Goal: Task Accomplishment & Management: Use online tool/utility

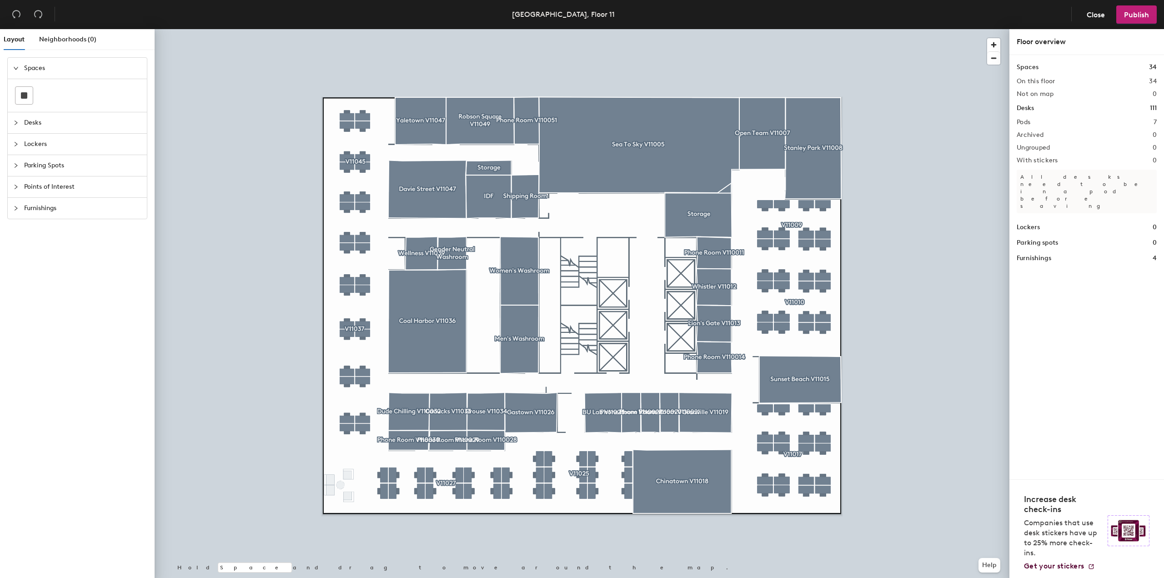
click at [19, 123] on div at bounding box center [18, 123] width 11 height 10
click at [655, 205] on div "Layout Neighborhoods (0) Spaces Desks Lockers Parking Spots Points of Interest …" at bounding box center [582, 305] width 1164 height 552
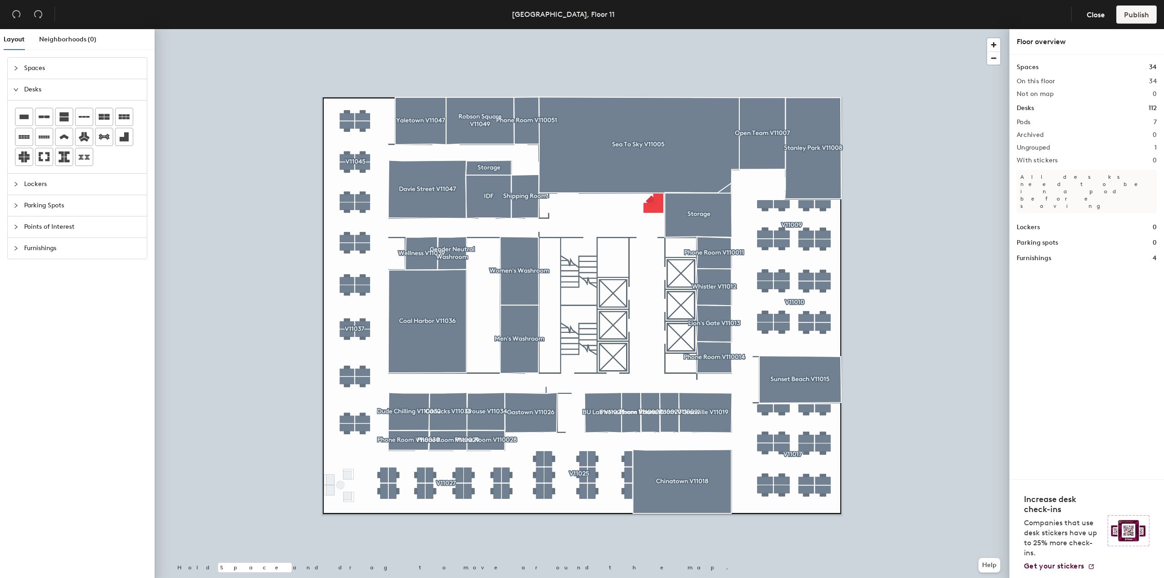
click at [652, 29] on div at bounding box center [582, 29] width 855 height 0
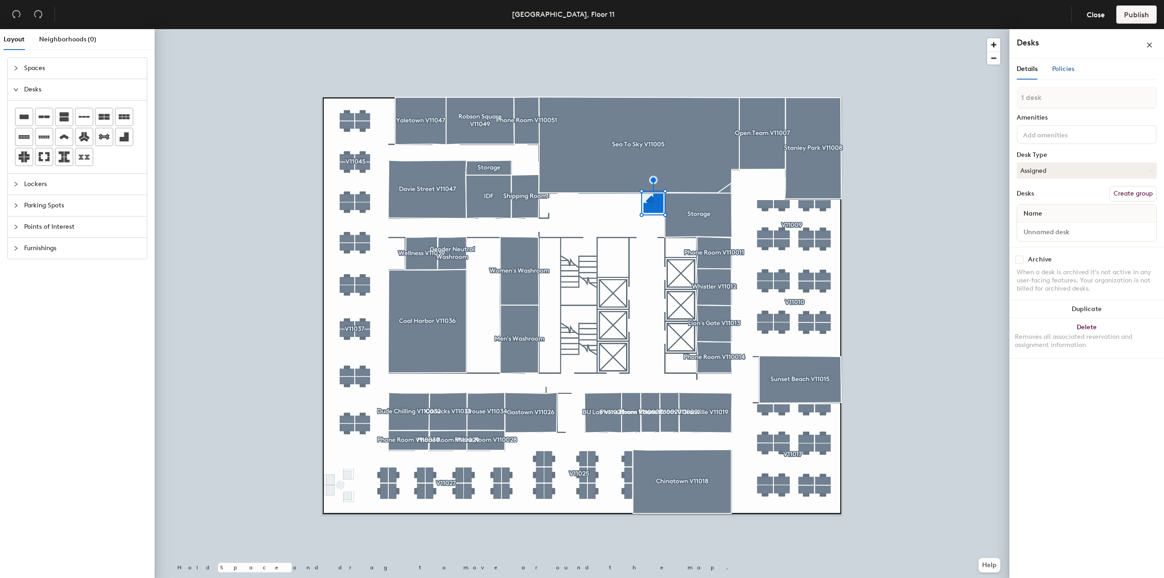
click at [1060, 68] on span "Policies" at bounding box center [1063, 69] width 22 height 8
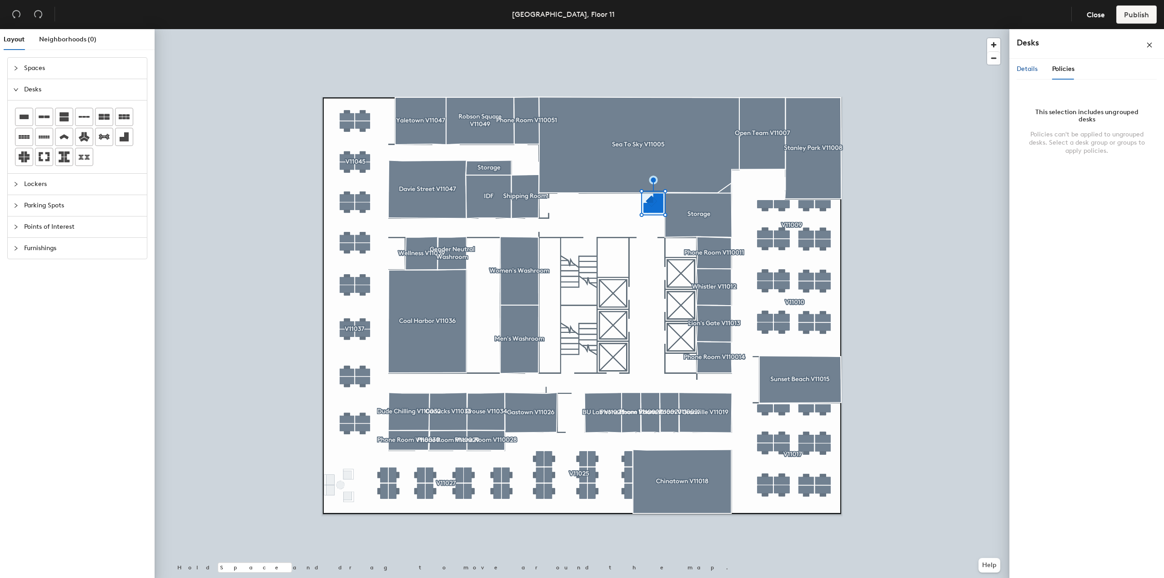
click at [1030, 70] on span "Details" at bounding box center [1026, 69] width 21 height 8
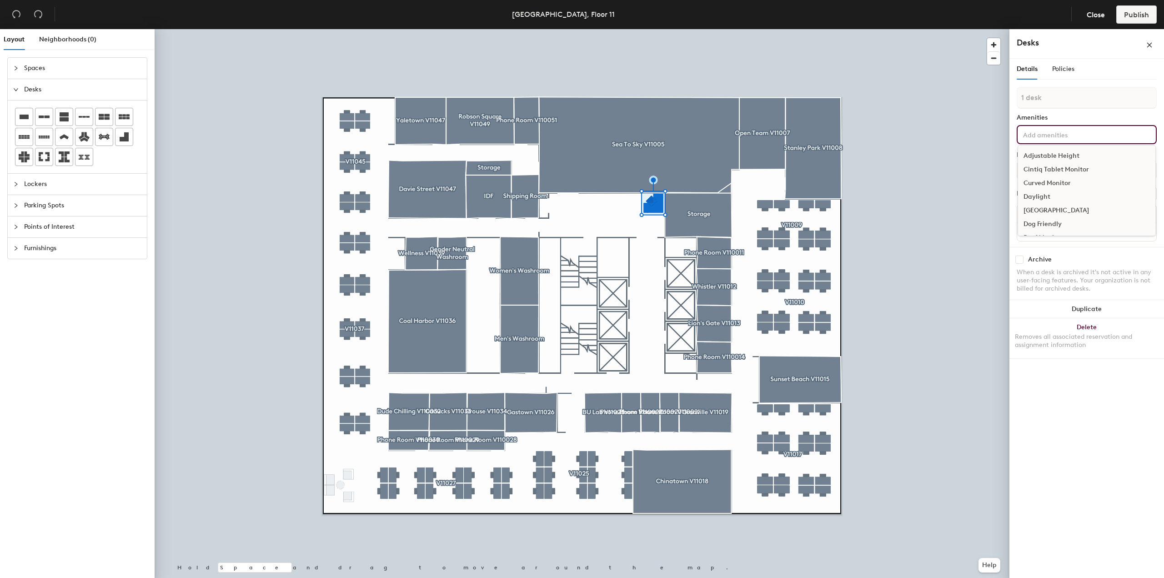
click at [1037, 129] on input at bounding box center [1062, 134] width 82 height 11
click at [1031, 135] on input at bounding box center [1062, 134] width 82 height 11
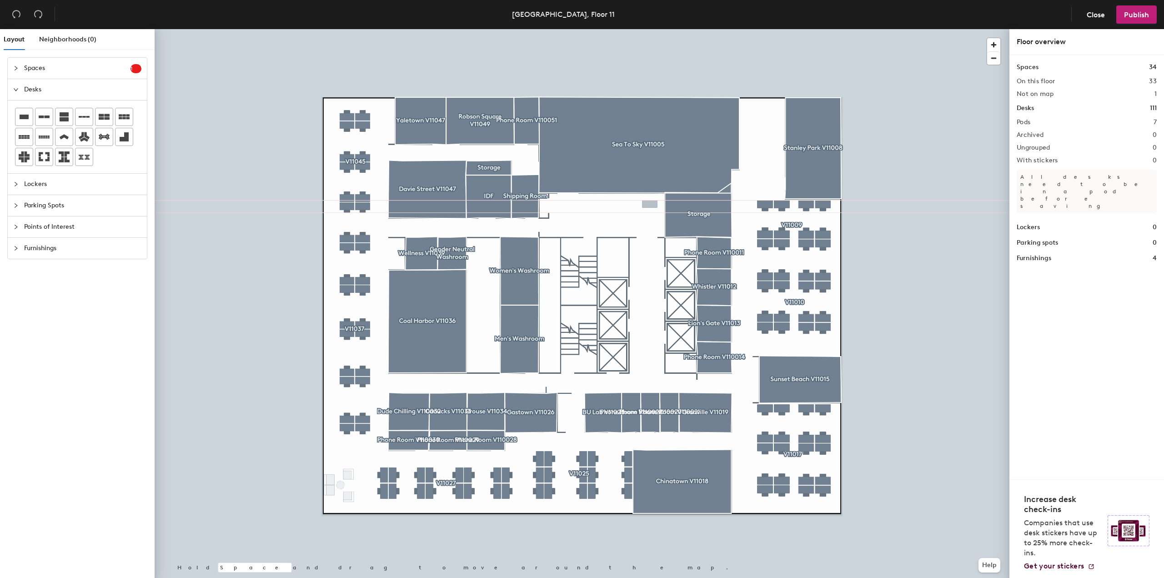
click at [650, 204] on div "Layout Neighborhoods (0) Spaces 1 Add existing spaces to the map Open Team V110…" at bounding box center [582, 305] width 1164 height 552
click at [653, 206] on div "Layout Neighborhoods (0) Spaces 1 Add existing spaces to the map Open Team V110…" at bounding box center [582, 305] width 1164 height 552
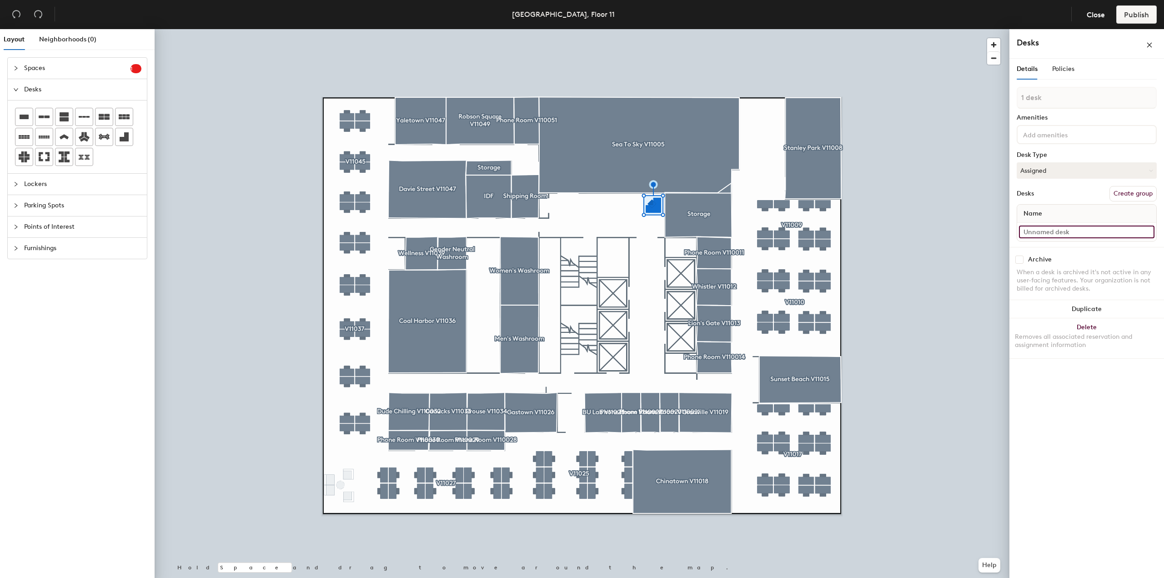
click at [1049, 231] on input at bounding box center [1086, 231] width 135 height 13
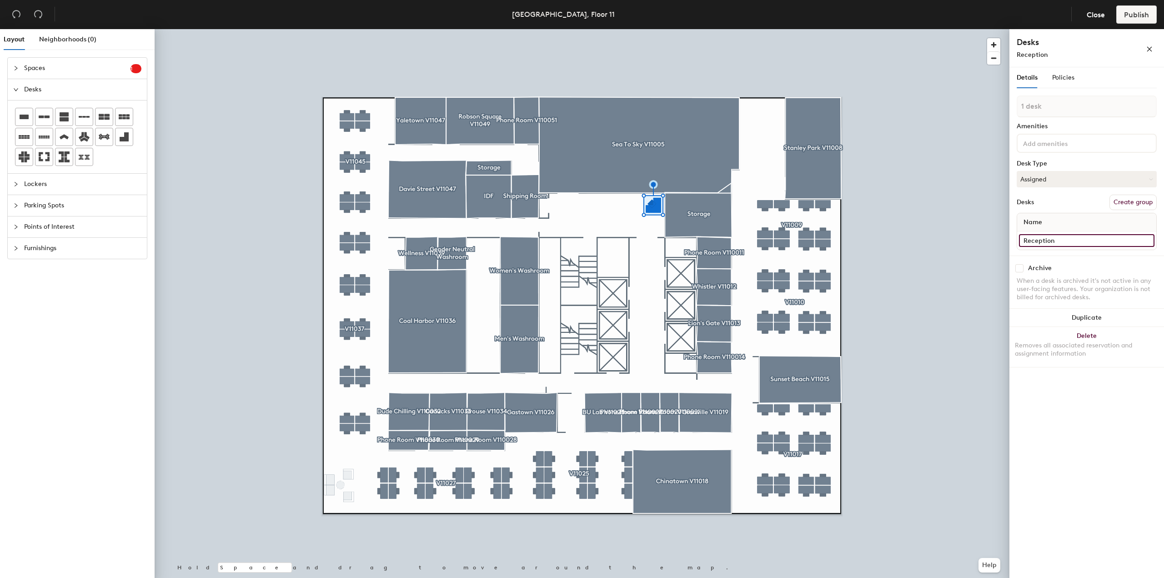
type input "Reception"
click at [1050, 205] on div "Desks Create group" at bounding box center [1086, 202] width 140 height 15
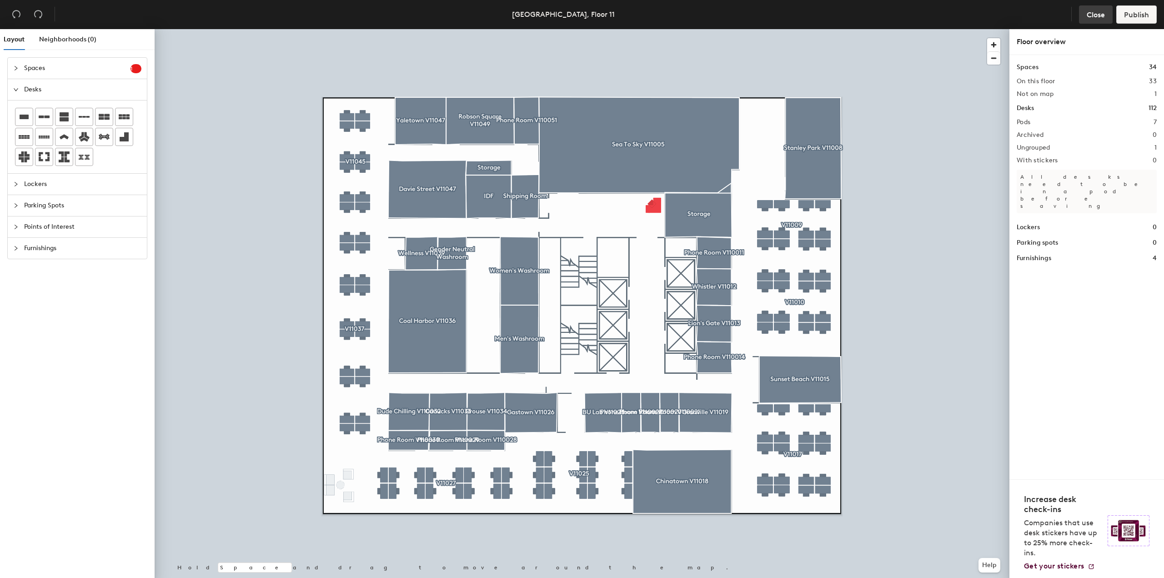
click at [1100, 15] on span "Close" at bounding box center [1095, 14] width 18 height 9
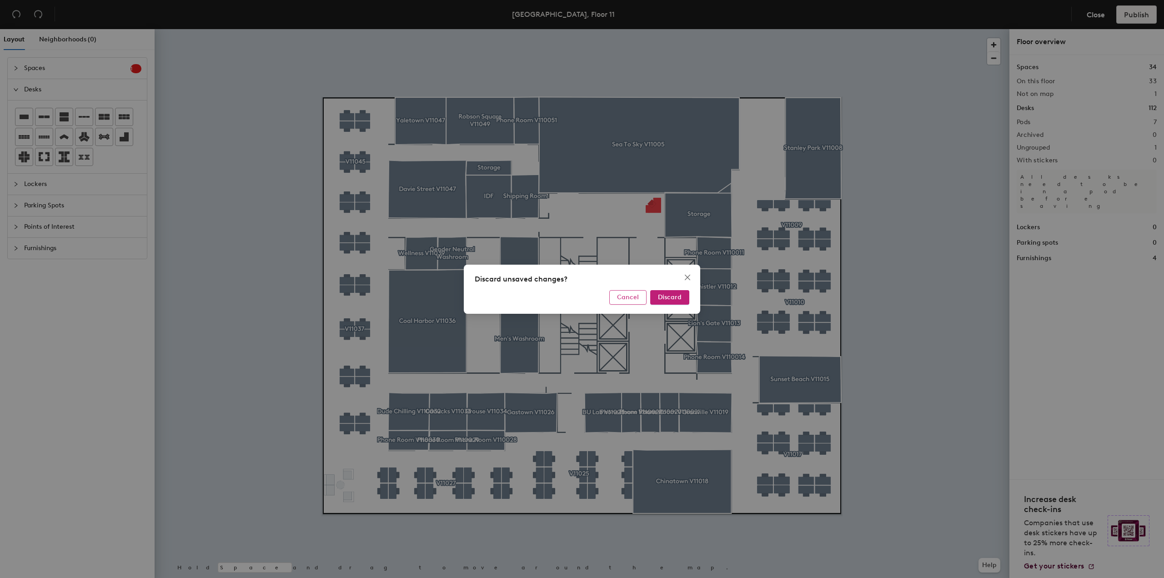
click at [632, 299] on span "Cancel" at bounding box center [628, 297] width 22 height 8
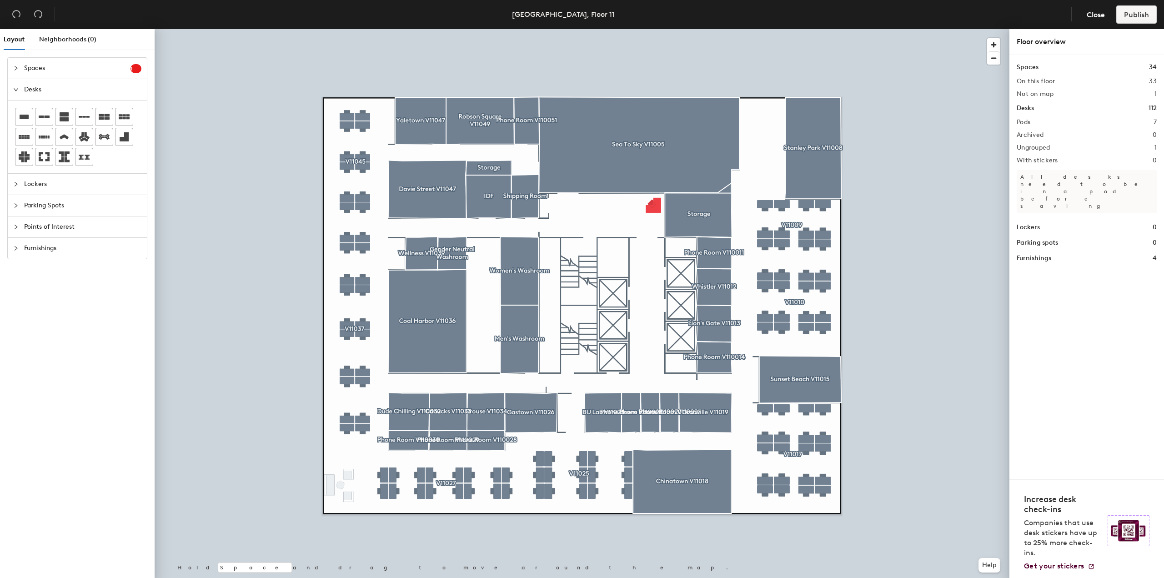
click at [69, 70] on span "Spaces" at bounding box center [77, 68] width 106 height 21
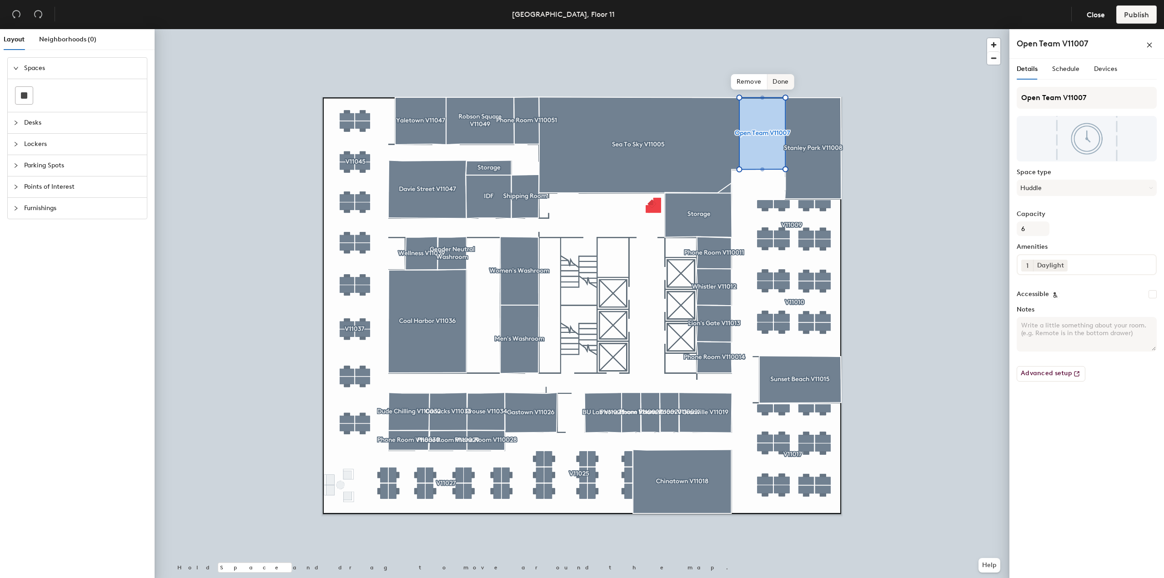
click at [774, 79] on span "Done" at bounding box center [780, 81] width 27 height 15
click at [1084, 225] on div "Capacity 6" at bounding box center [1086, 222] width 140 height 25
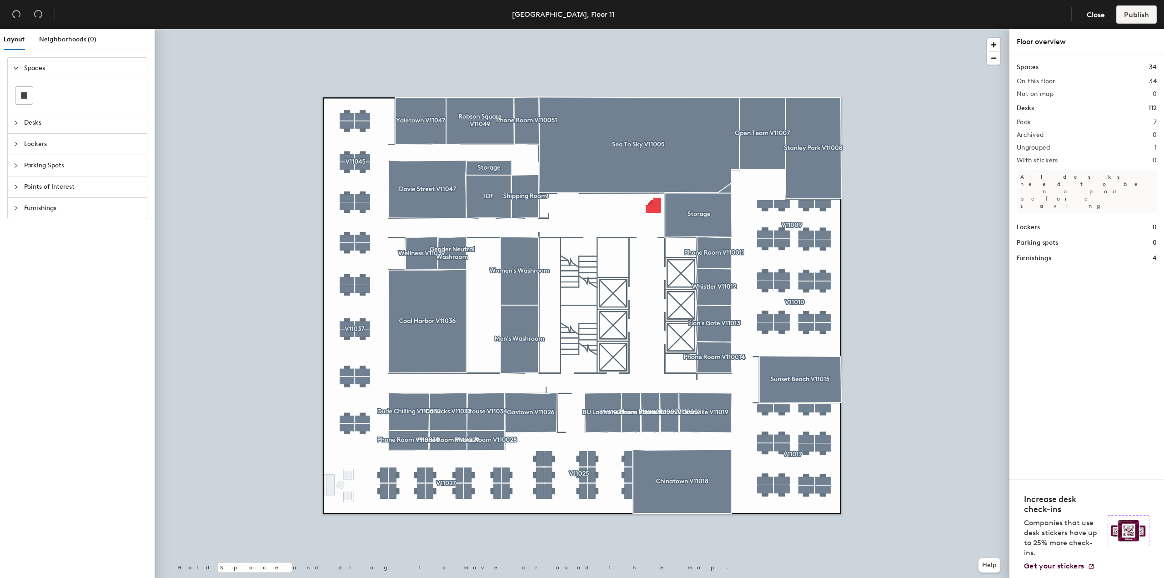
click at [54, 116] on span "Desks" at bounding box center [82, 122] width 117 height 21
click at [1023, 108] on h1 "Desks" at bounding box center [1024, 108] width 17 height 10
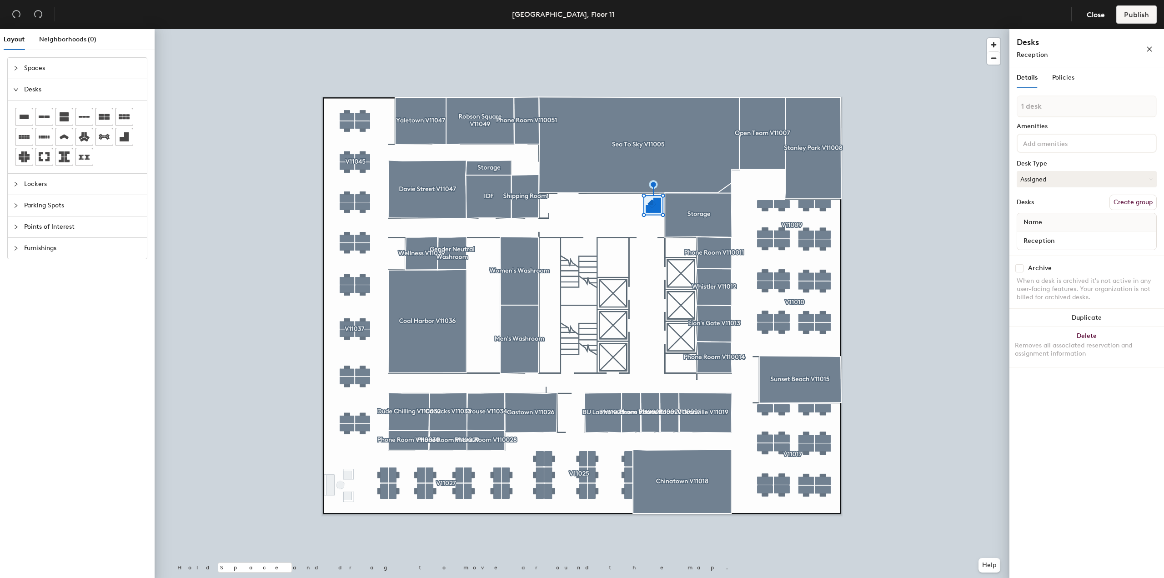
click at [1057, 142] on input at bounding box center [1062, 142] width 82 height 11
click at [1074, 75] on div "Details Policies" at bounding box center [1086, 77] width 140 height 21
click at [1070, 75] on span "Policies" at bounding box center [1063, 78] width 22 height 8
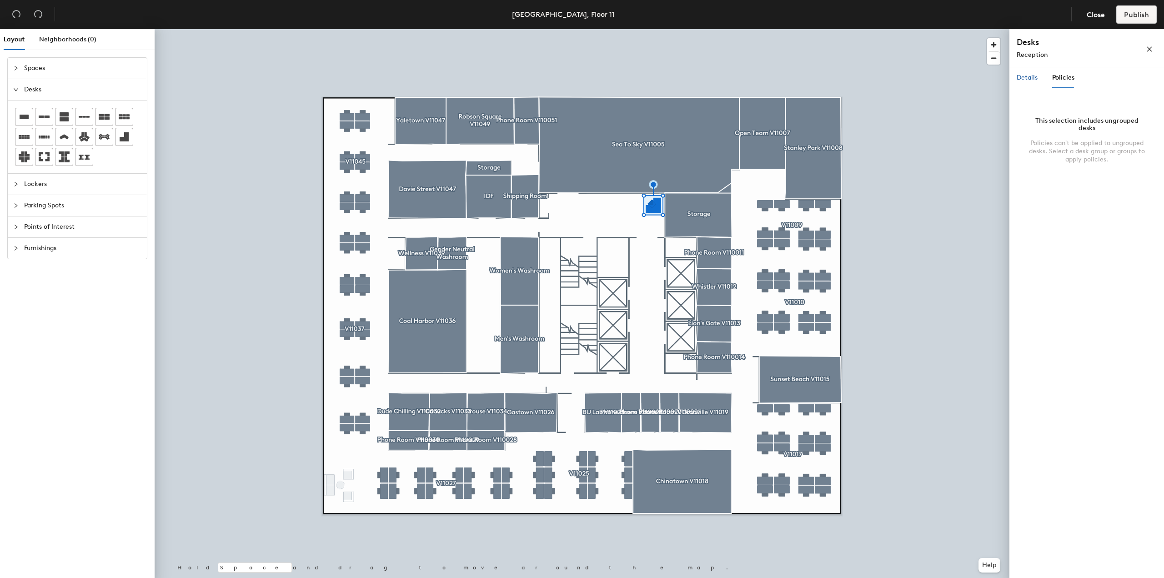
click at [1025, 81] on span "Details" at bounding box center [1026, 78] width 21 height 8
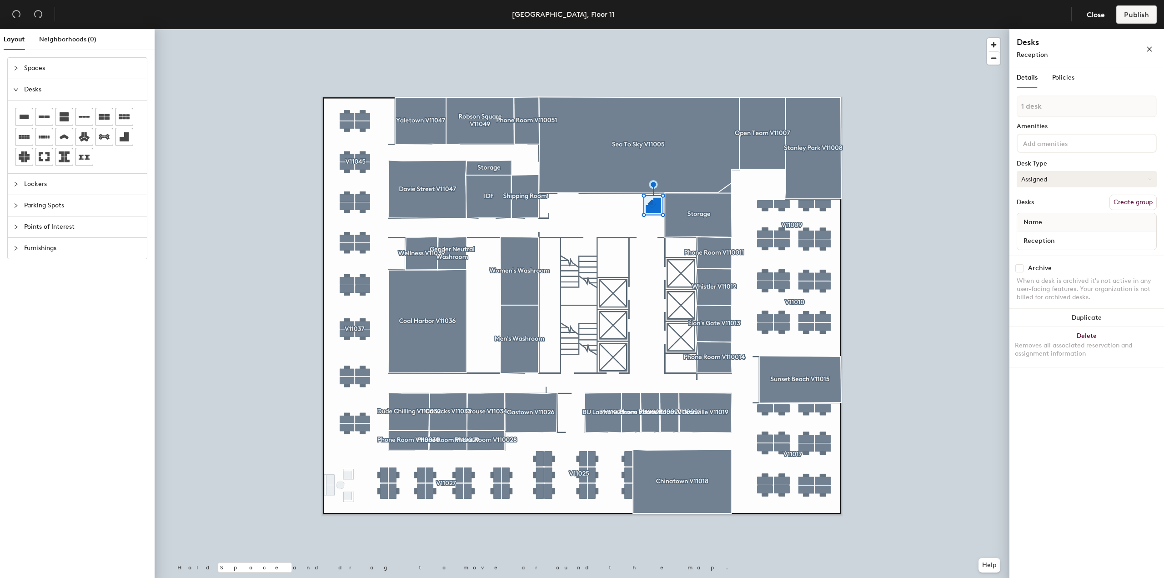
click at [1068, 180] on button "Assigned" at bounding box center [1086, 179] width 140 height 16
click at [1038, 209] on div "Assigned" at bounding box center [1062, 207] width 91 height 14
click at [1055, 200] on div "Desks Create group" at bounding box center [1086, 202] width 140 height 15
click at [1079, 49] on div "Desks Reception" at bounding box center [1066, 47] width 100 height 23
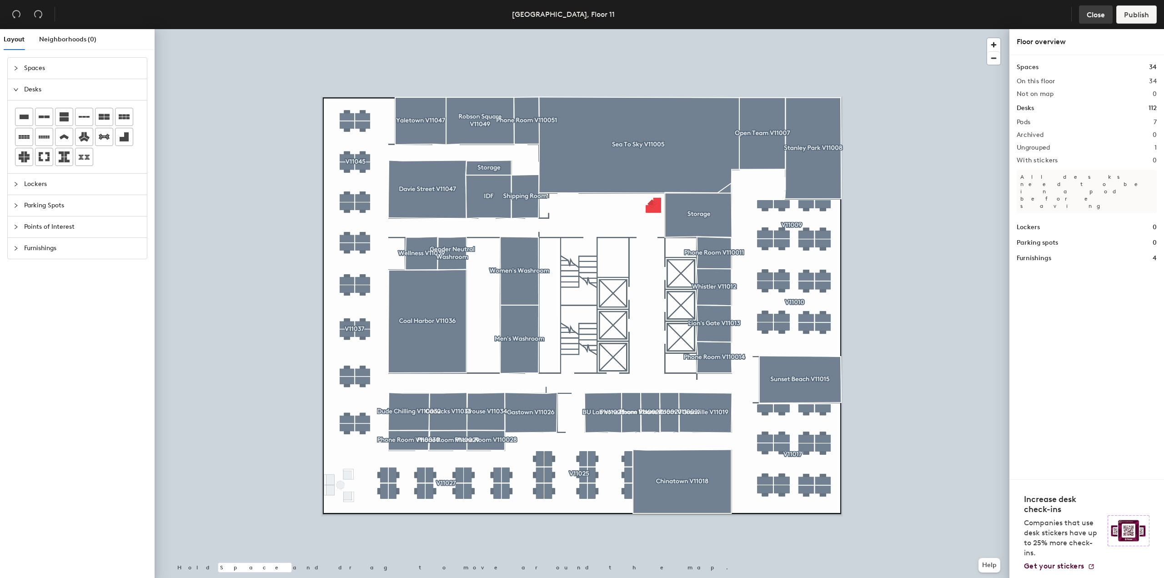
drag, startPoint x: 1132, startPoint y: 16, endPoint x: 1091, endPoint y: 15, distance: 41.4
click at [1091, 15] on span "Close" at bounding box center [1095, 14] width 18 height 9
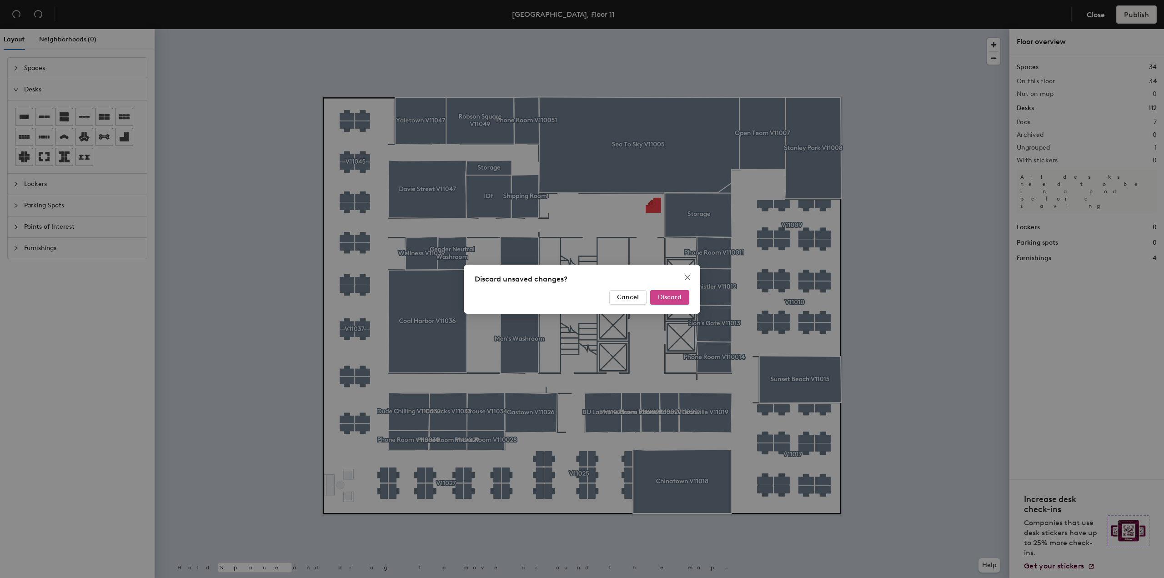
click at [670, 294] on span "Discard" at bounding box center [670, 297] width 24 height 8
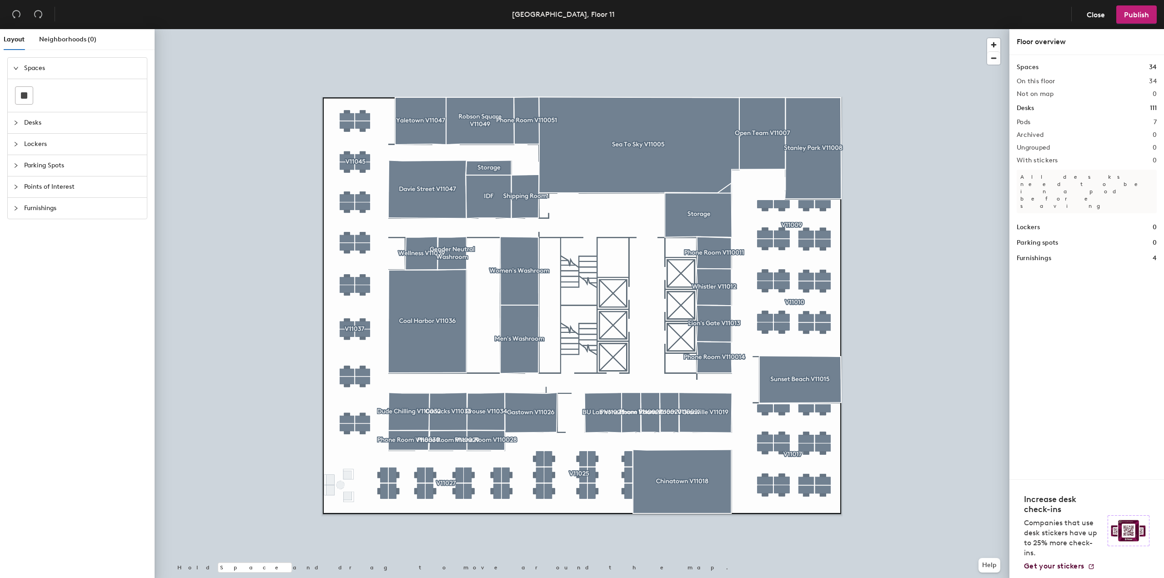
click at [33, 118] on span "Desks" at bounding box center [82, 122] width 117 height 21
click at [653, 206] on div "Layout Neighborhoods (0) Spaces Desks Lockers Parking Spots Points of Interest …" at bounding box center [582, 305] width 1164 height 552
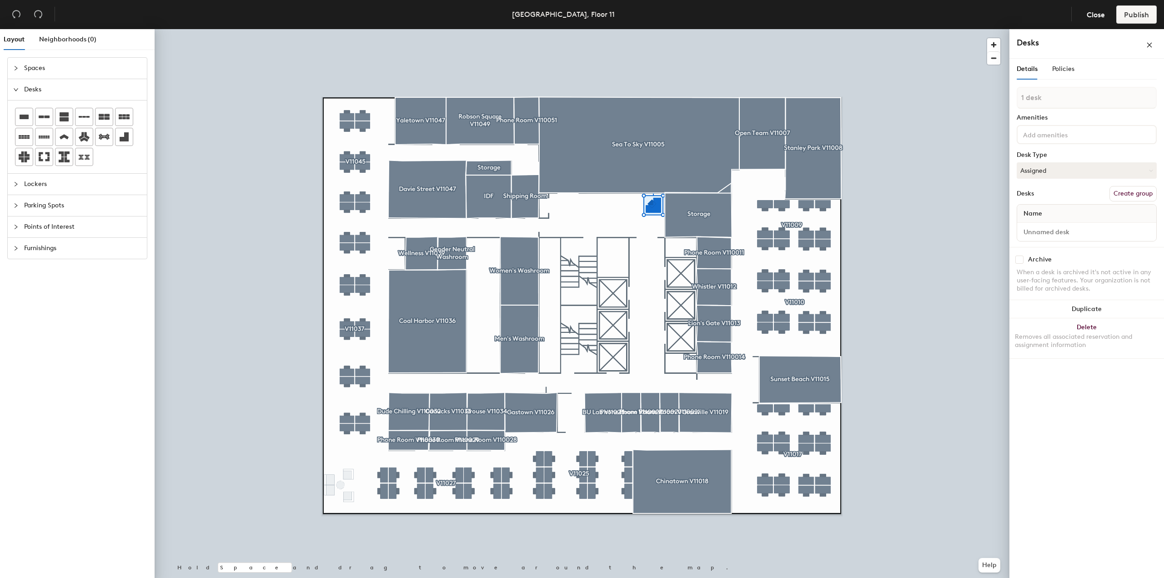
click at [34, 63] on span "Spaces" at bounding box center [82, 68] width 117 height 21
click at [15, 70] on icon "expanded" at bounding box center [15, 67] width 5 height 5
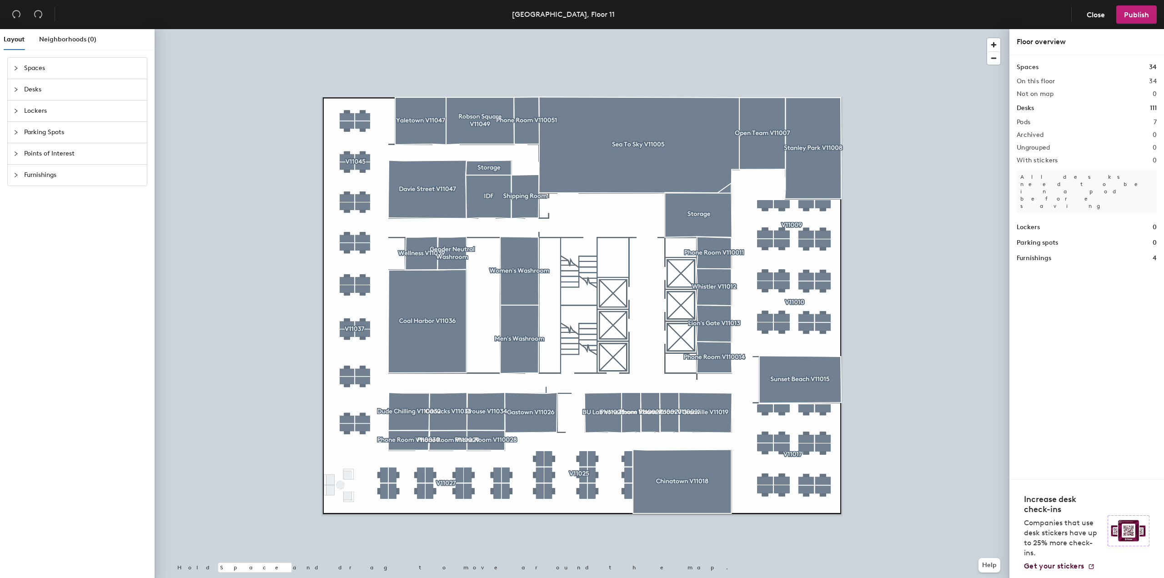
click at [33, 69] on span "Spaces" at bounding box center [82, 68] width 117 height 21
click at [27, 90] on div at bounding box center [23, 95] width 17 height 17
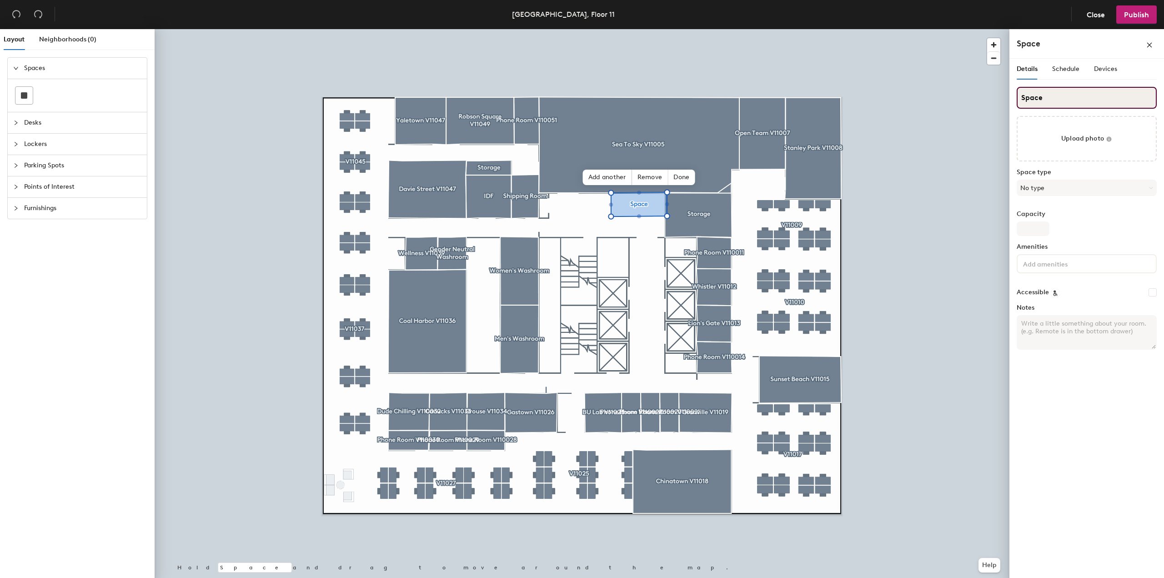
click at [1037, 97] on input "Space" at bounding box center [1086, 98] width 140 height 22
type input "reception"
click at [1032, 229] on input "Capacity" at bounding box center [1032, 228] width 33 height 15
click at [1031, 230] on input "Capacity" at bounding box center [1032, 228] width 33 height 15
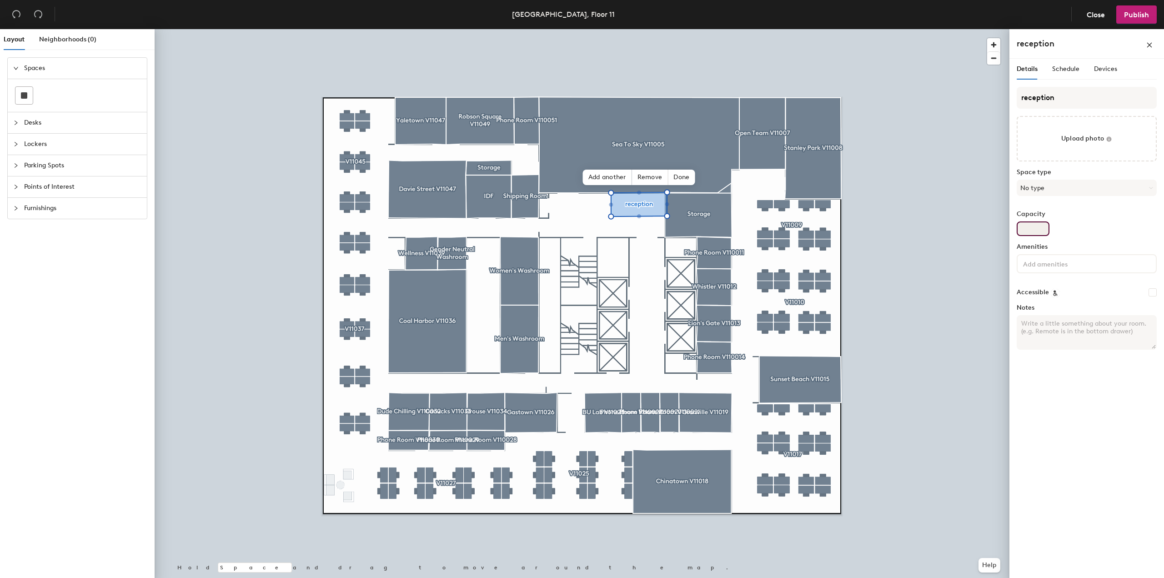
click at [1035, 230] on input "Capacity" at bounding box center [1032, 228] width 33 height 15
type input "1"
click at [1098, 234] on div "Capacity 1" at bounding box center [1086, 222] width 140 height 25
click at [1064, 189] on button "No type" at bounding box center [1086, 188] width 140 height 16
click at [1050, 455] on div "Details Schedule Devices reception Upload photo Space type No type Break Room B…" at bounding box center [1086, 320] width 155 height 523
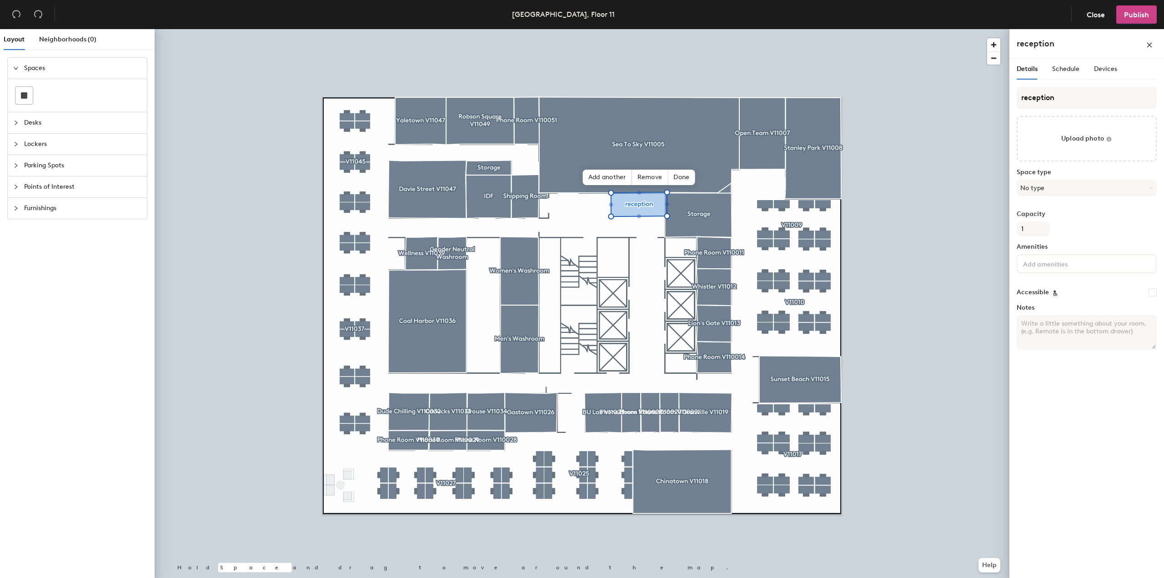
click at [1130, 13] on span "Publish" at bounding box center [1136, 14] width 25 height 9
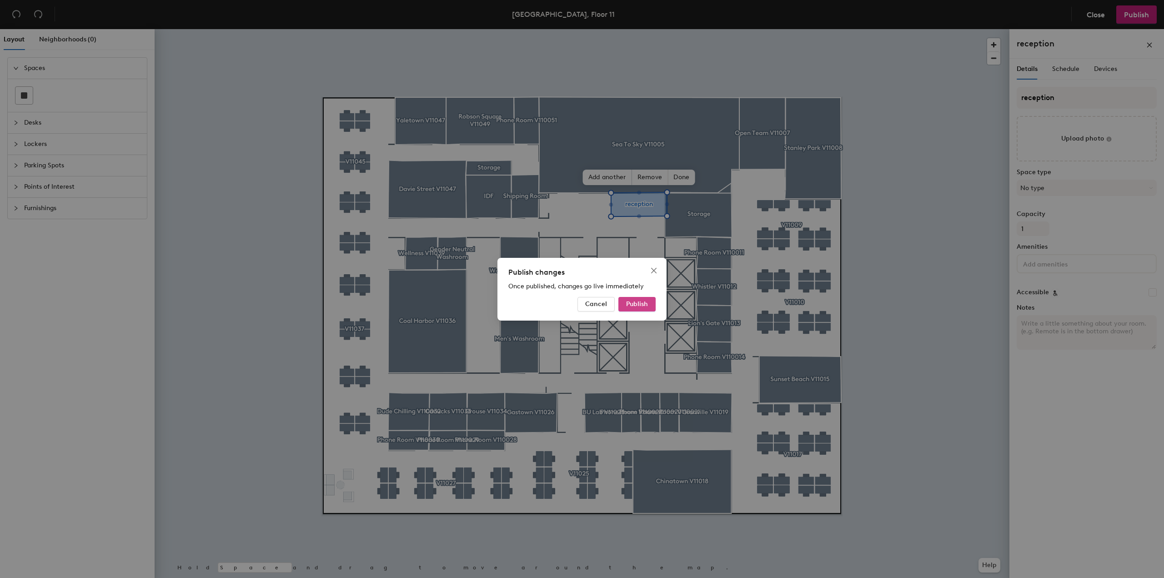
click at [640, 307] on span "Publish" at bounding box center [637, 304] width 22 height 8
